Goal: Task Accomplishment & Management: Manage account settings

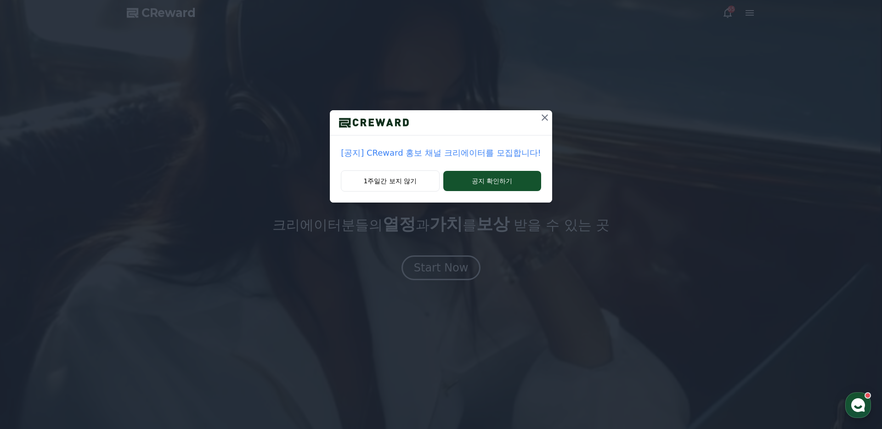
click at [539, 118] on icon at bounding box center [544, 117] width 11 height 11
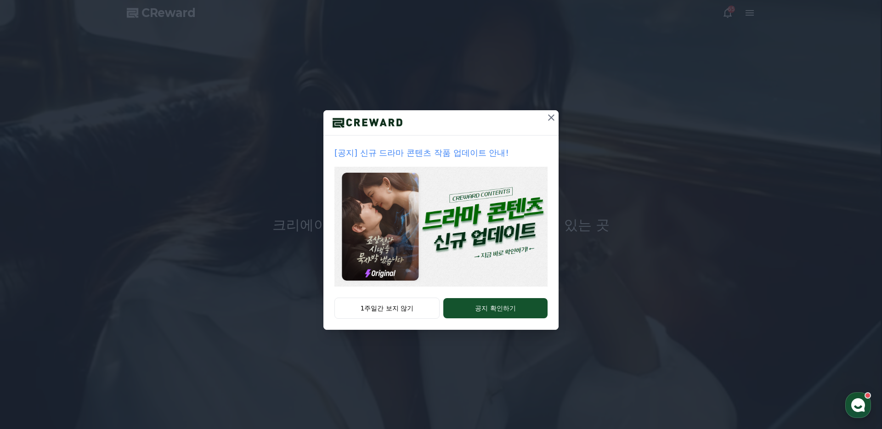
click at [549, 117] on icon at bounding box center [551, 117] width 11 height 11
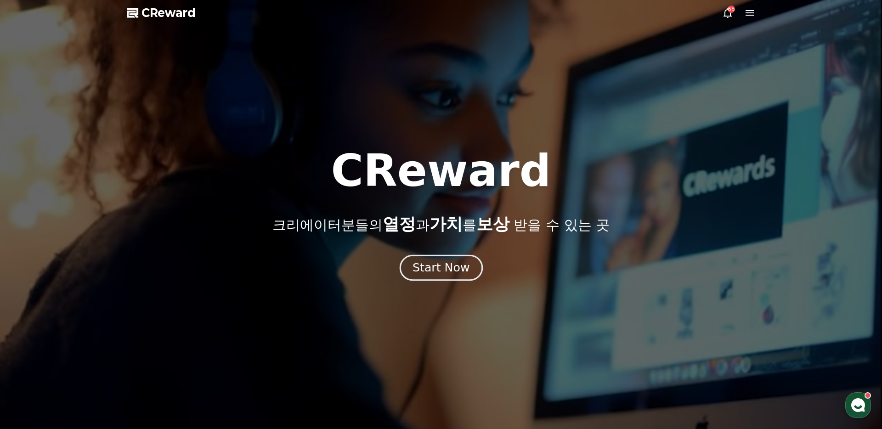
click at [458, 275] on div "Start Now" at bounding box center [440, 268] width 57 height 16
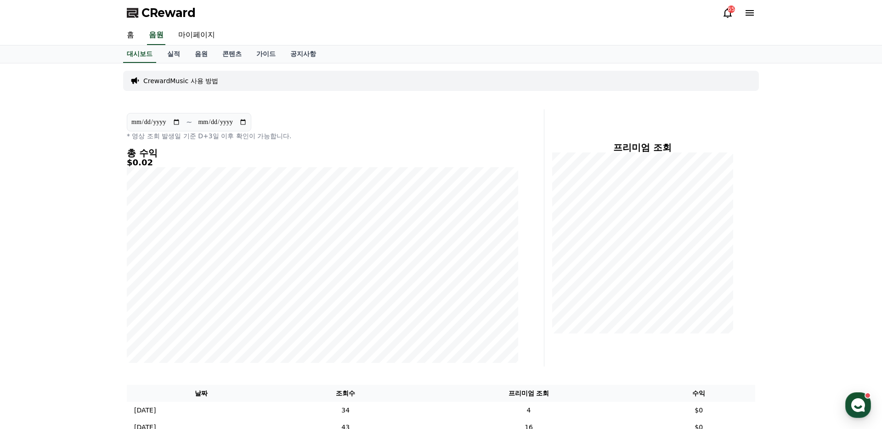
click at [727, 17] on icon at bounding box center [727, 12] width 11 height 11
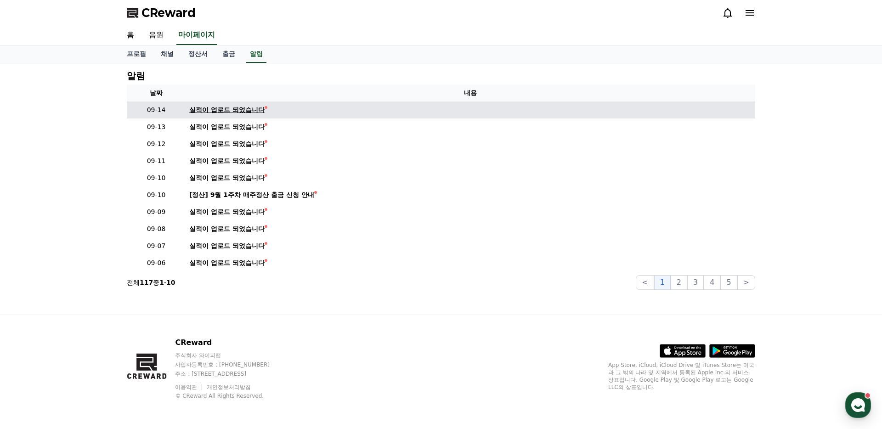
click at [214, 109] on div "실적이 업로드 되었습니다" at bounding box center [226, 110] width 75 height 10
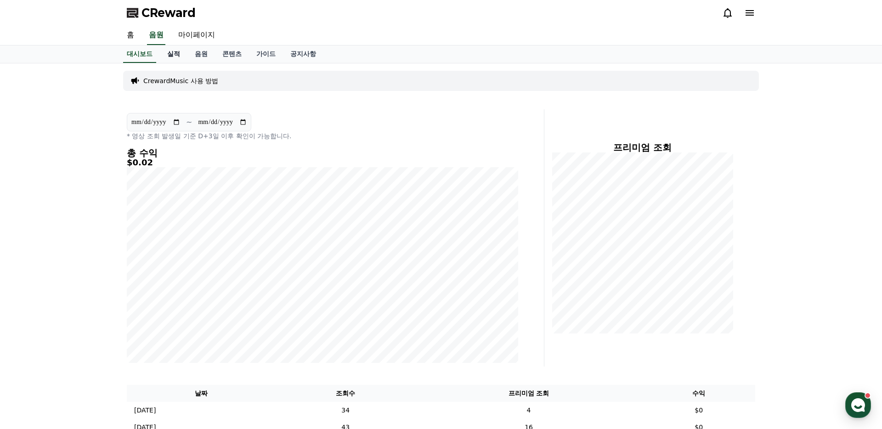
click at [169, 56] on link "실적" at bounding box center [174, 53] width 28 height 17
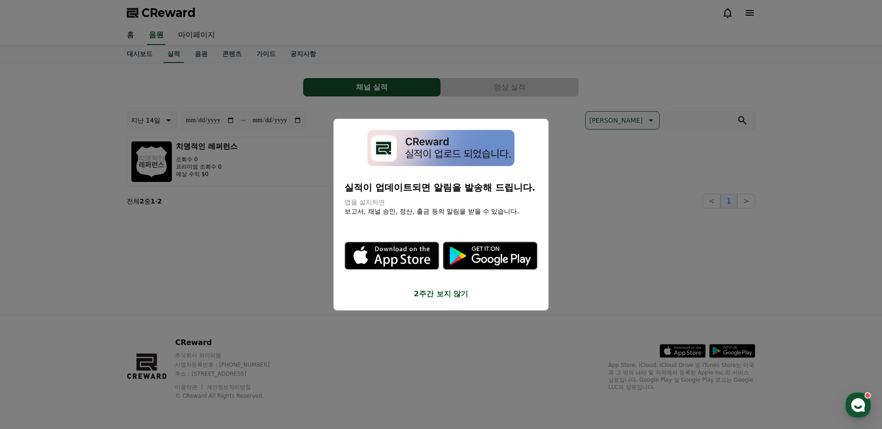
click at [436, 294] on button "2주간 보지 않기" at bounding box center [440, 293] width 193 height 11
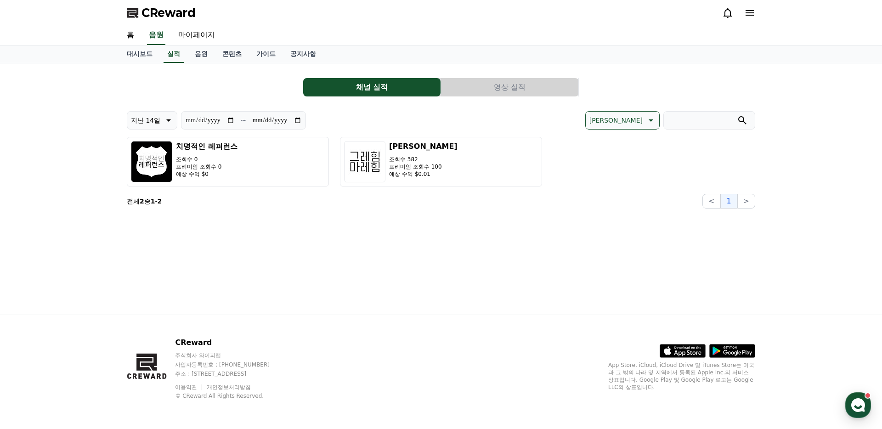
click at [468, 95] on button "영상 실적" at bounding box center [509, 87] width 137 height 18
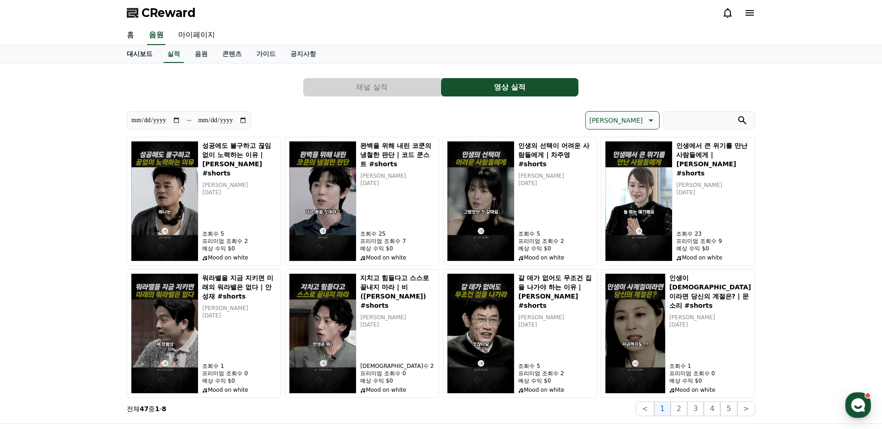
click at [137, 54] on link "대시보드" at bounding box center [139, 53] width 40 height 17
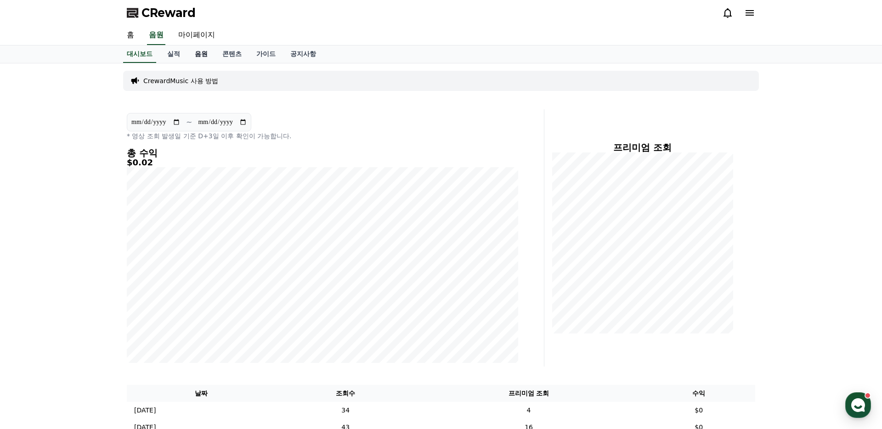
click at [196, 52] on link "음원" at bounding box center [201, 53] width 28 height 17
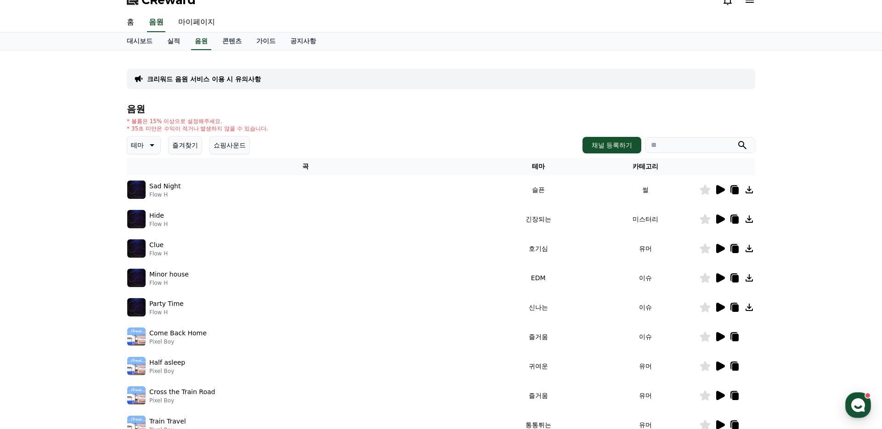
scroll to position [16, 0]
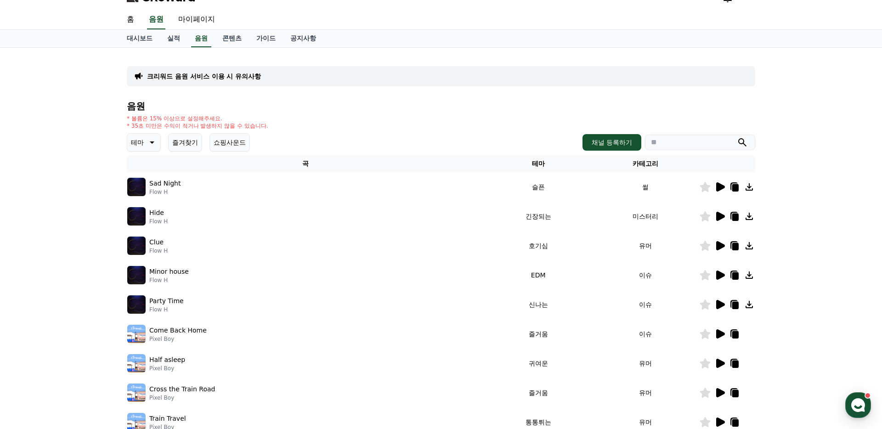
click at [719, 188] on icon at bounding box center [720, 186] width 9 height 9
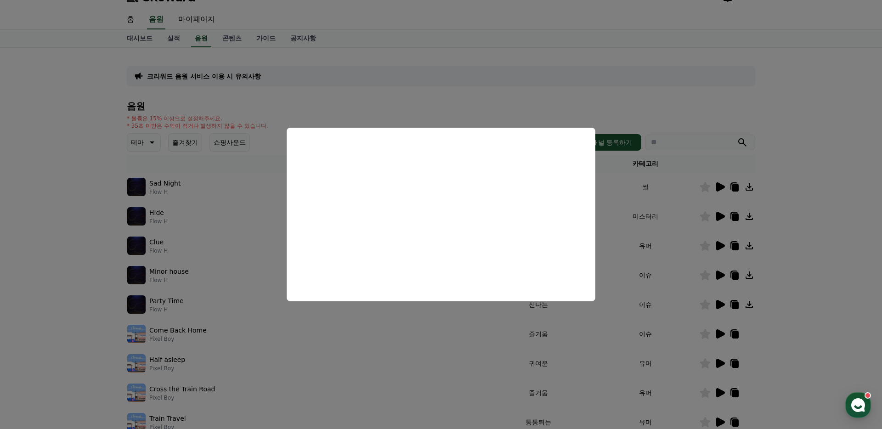
click at [303, 329] on button "close modal" at bounding box center [441, 214] width 882 height 429
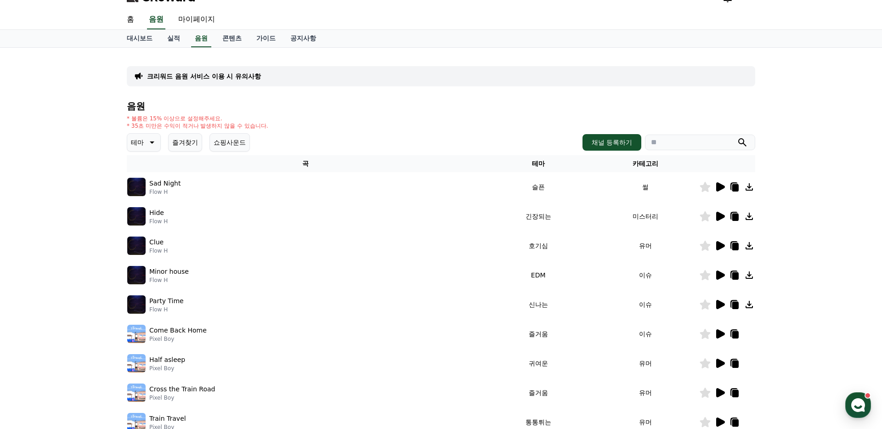
click at [147, 142] on icon at bounding box center [151, 142] width 11 height 11
click at [143, 192] on button "그루브" at bounding box center [141, 191] width 27 height 20
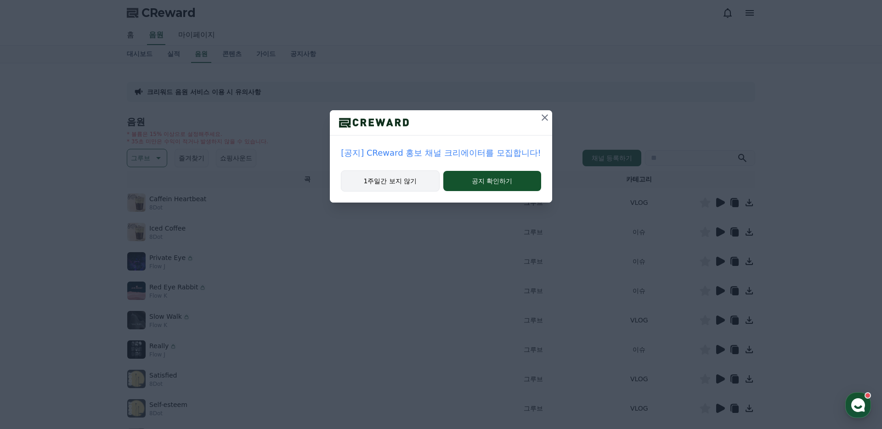
click at [398, 180] on button "1주일간 보지 않기" at bounding box center [390, 180] width 98 height 21
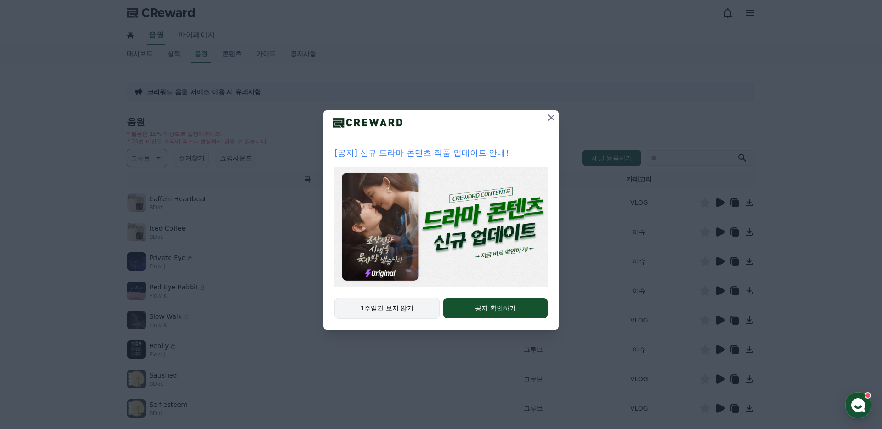
click at [378, 308] on button "1주일간 보지 않기" at bounding box center [386, 308] width 105 height 21
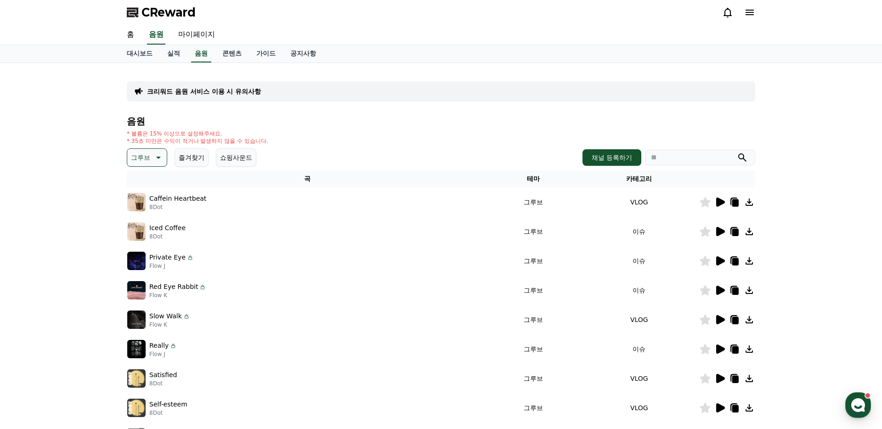
click at [717, 201] on icon at bounding box center [720, 201] width 9 height 9
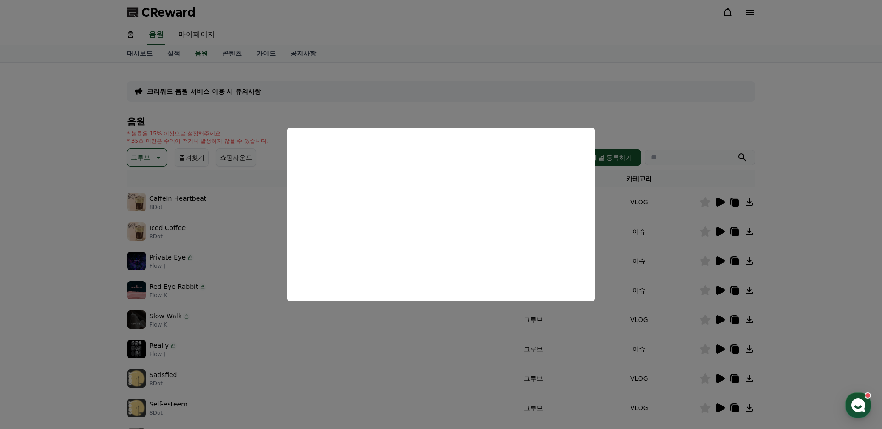
click at [721, 230] on button "close modal" at bounding box center [441, 214] width 882 height 429
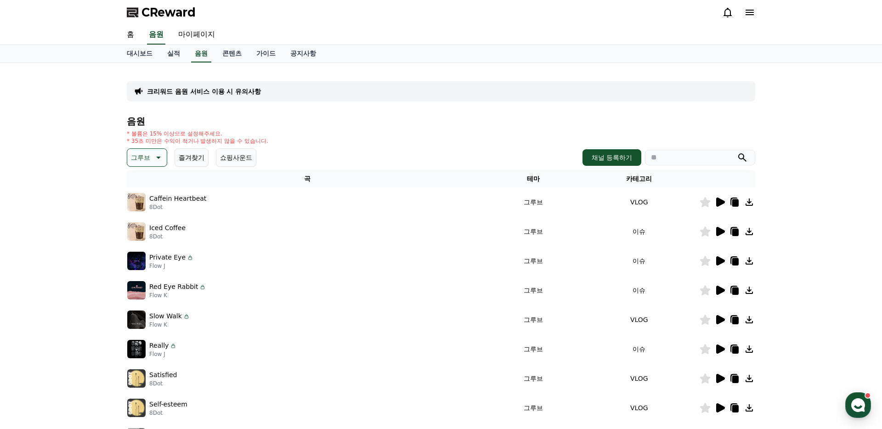
click at [722, 230] on icon at bounding box center [720, 231] width 9 height 9
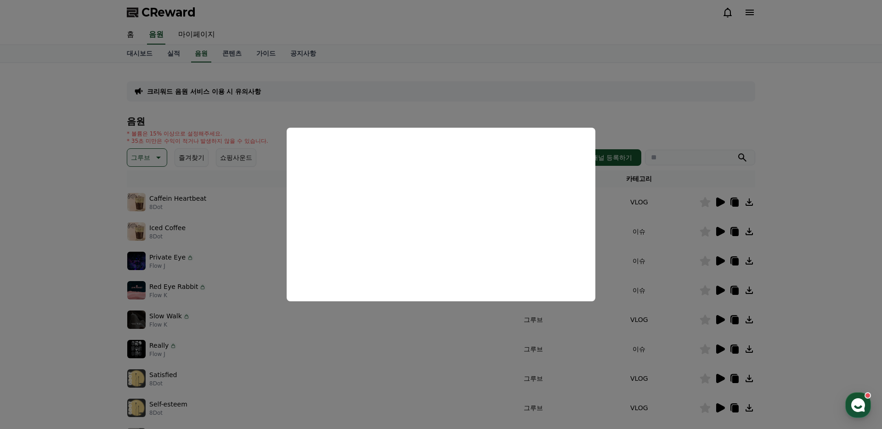
click at [720, 259] on button "close modal" at bounding box center [441, 214] width 882 height 429
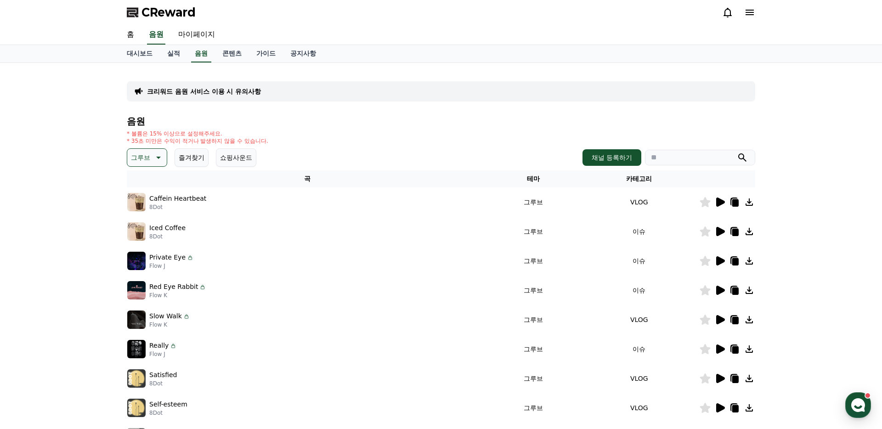
click at [720, 260] on icon at bounding box center [720, 260] width 9 height 9
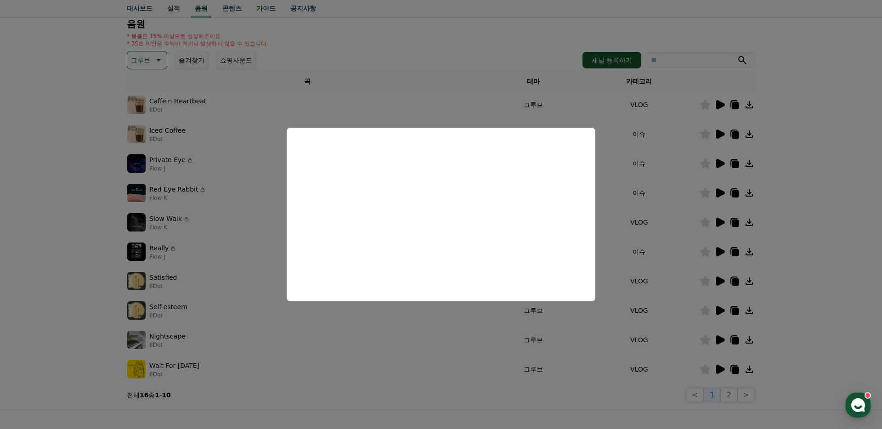
scroll to position [99, 0]
click at [716, 338] on button "close modal" at bounding box center [441, 214] width 882 height 429
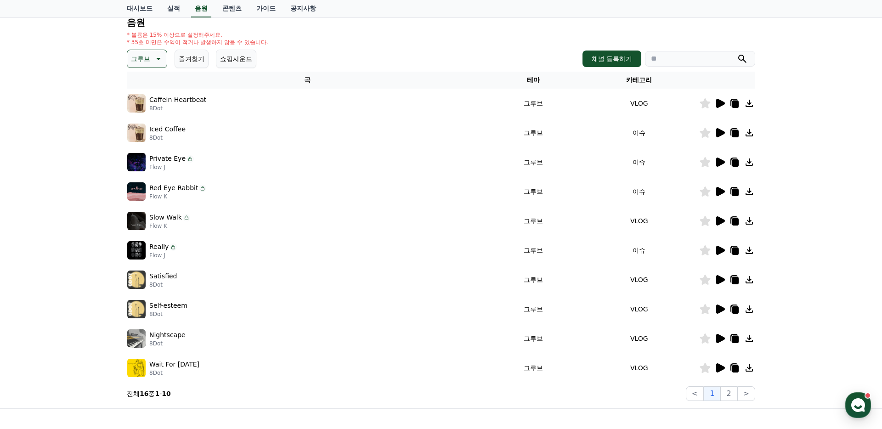
click at [716, 338] on icon at bounding box center [720, 338] width 9 height 9
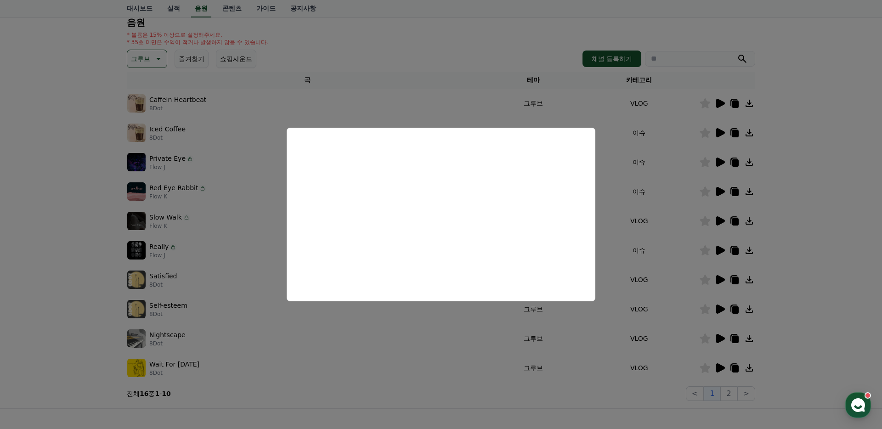
scroll to position [101, 0]
click at [719, 249] on button "close modal" at bounding box center [441, 214] width 882 height 429
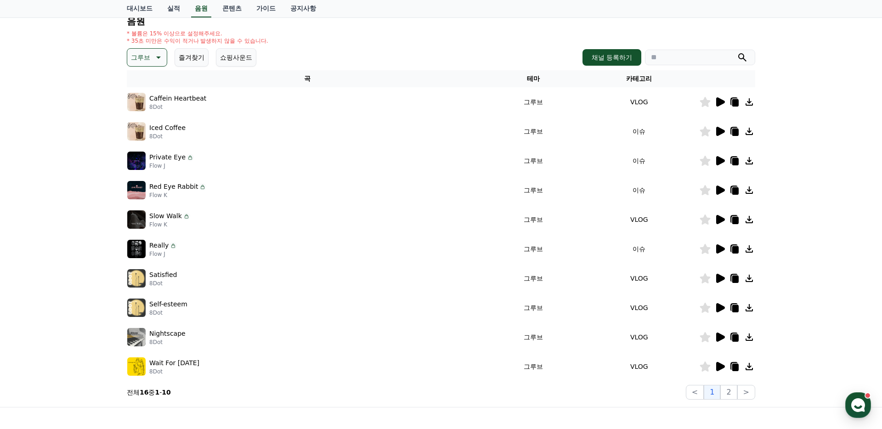
click at [719, 249] on icon at bounding box center [720, 248] width 9 height 9
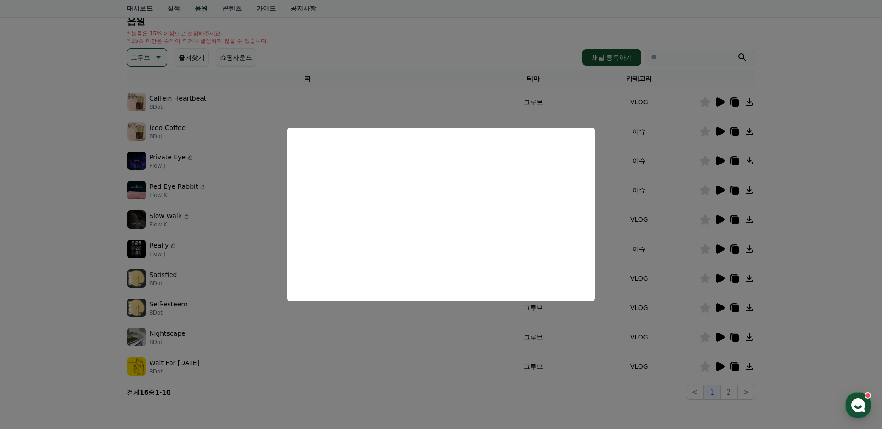
click at [719, 186] on button "close modal" at bounding box center [441, 214] width 882 height 429
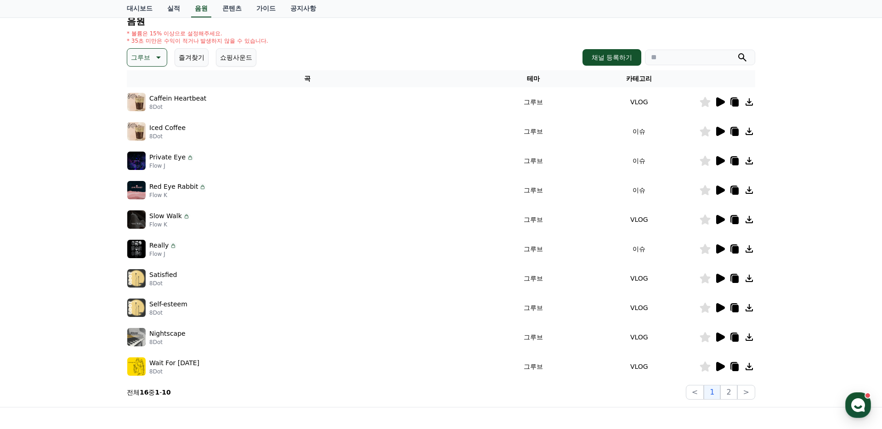
click at [719, 190] on icon at bounding box center [720, 190] width 9 height 9
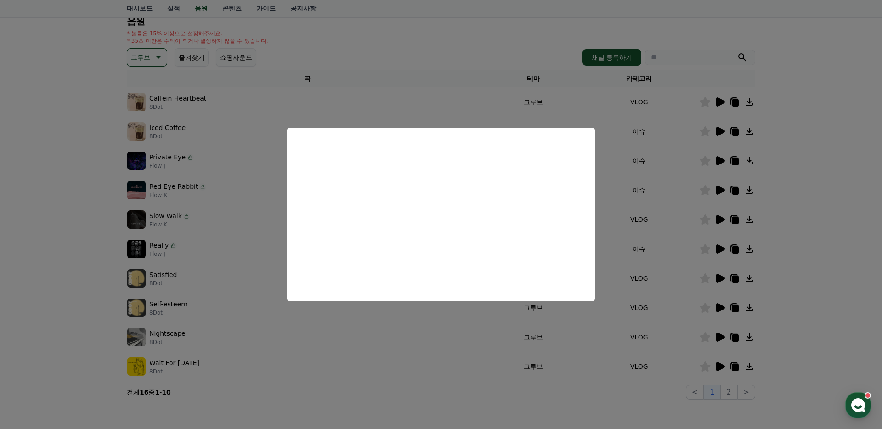
click at [719, 158] on button "close modal" at bounding box center [441, 214] width 882 height 429
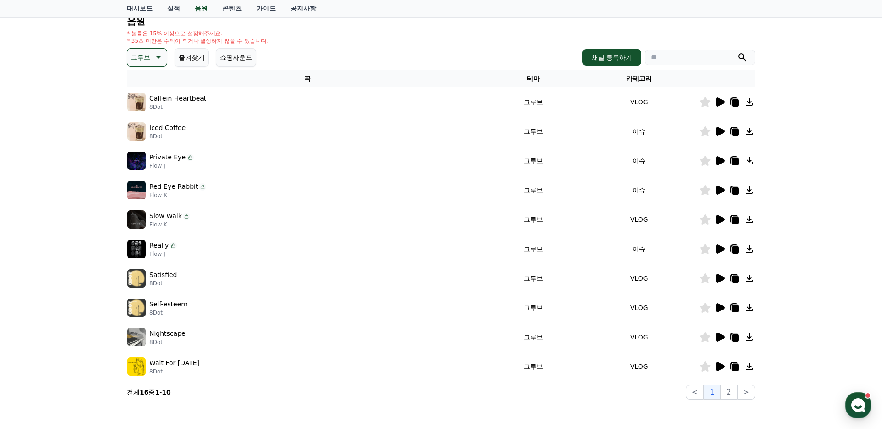
click at [718, 158] on icon at bounding box center [720, 160] width 9 height 9
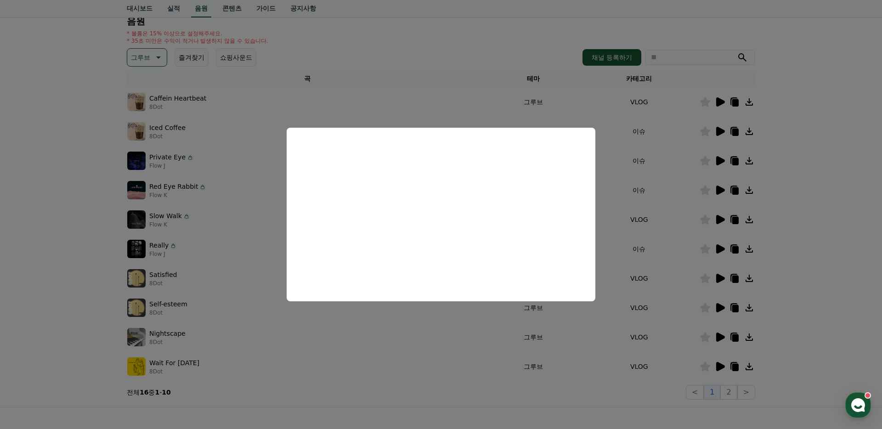
click at [615, 205] on button "close modal" at bounding box center [441, 214] width 882 height 429
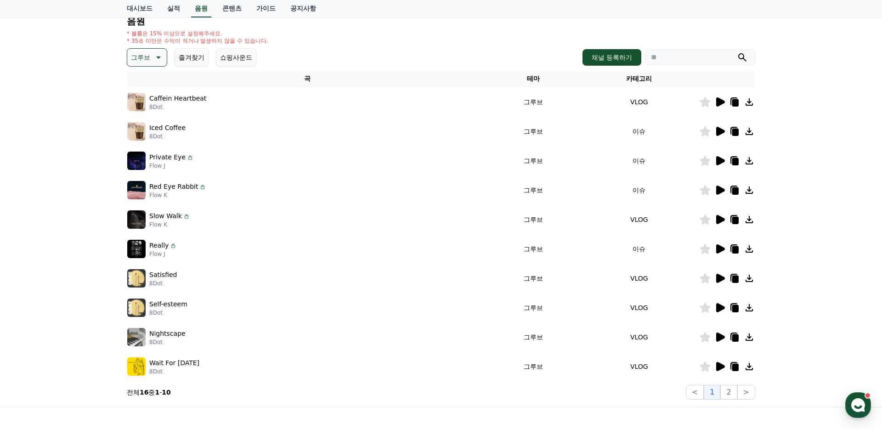
click at [734, 160] on icon at bounding box center [735, 161] width 6 height 7
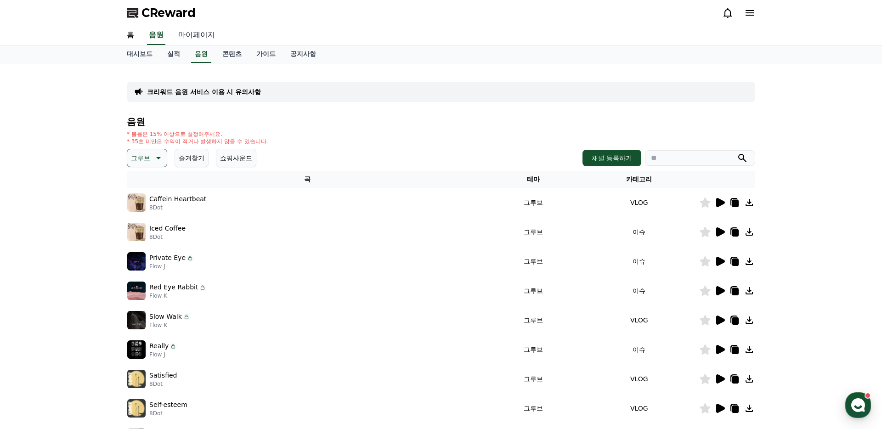
click at [186, 34] on link "마이페이지" at bounding box center [196, 35] width 51 height 19
select select "**********"
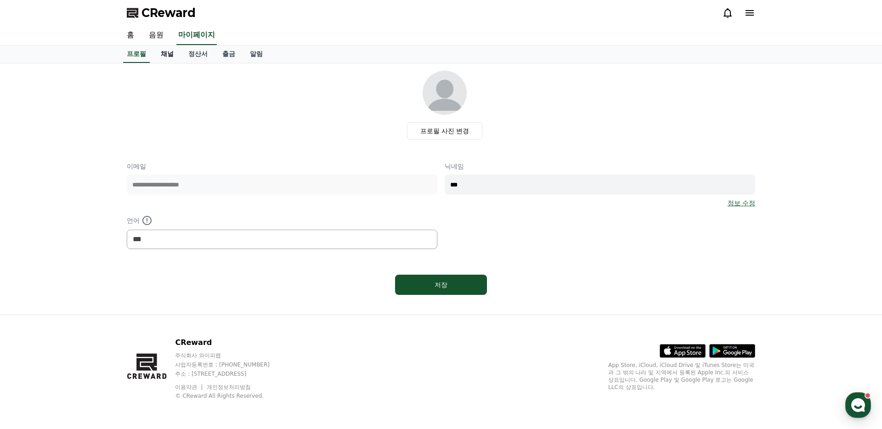
click at [163, 55] on link "채널" at bounding box center [167, 53] width 28 height 17
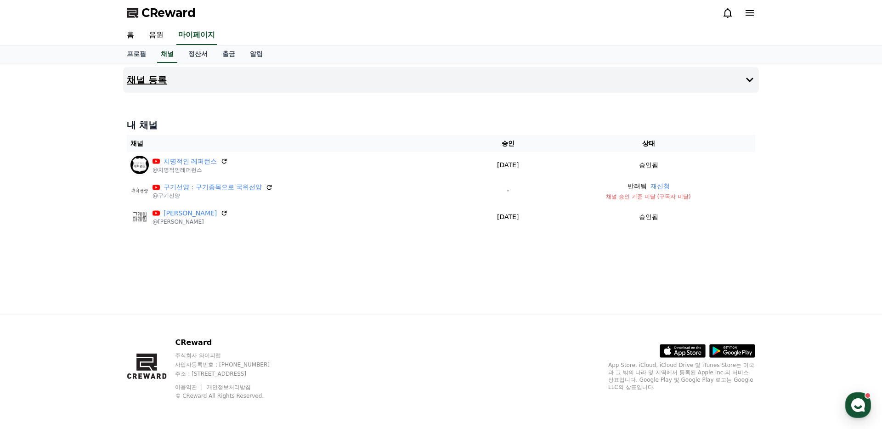
click at [745, 79] on icon at bounding box center [749, 79] width 11 height 11
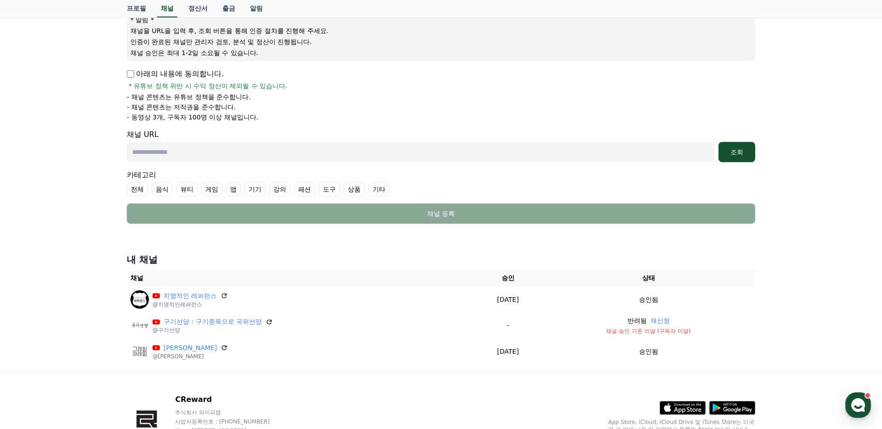
scroll to position [117, 0]
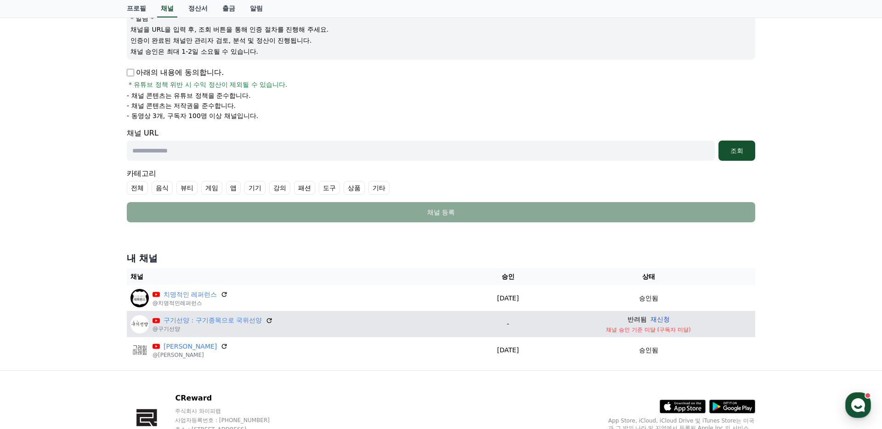
click at [667, 320] on button "재신청" at bounding box center [659, 320] width 19 height 10
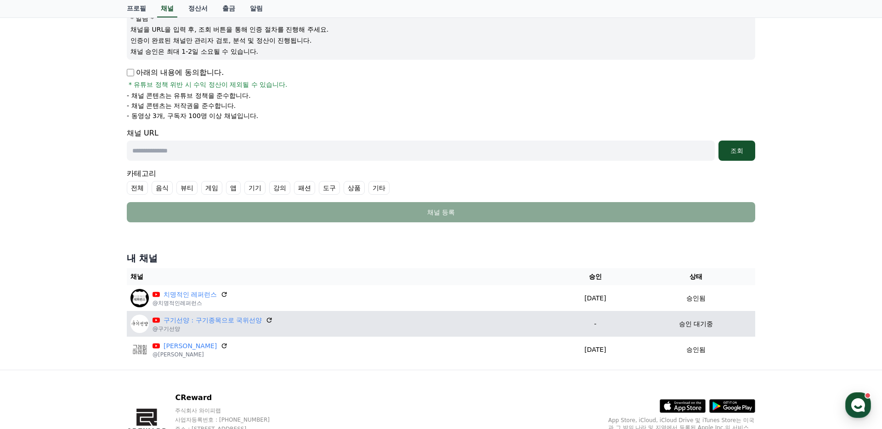
scroll to position [172, 0]
